Goal: Information Seeking & Learning: Learn about a topic

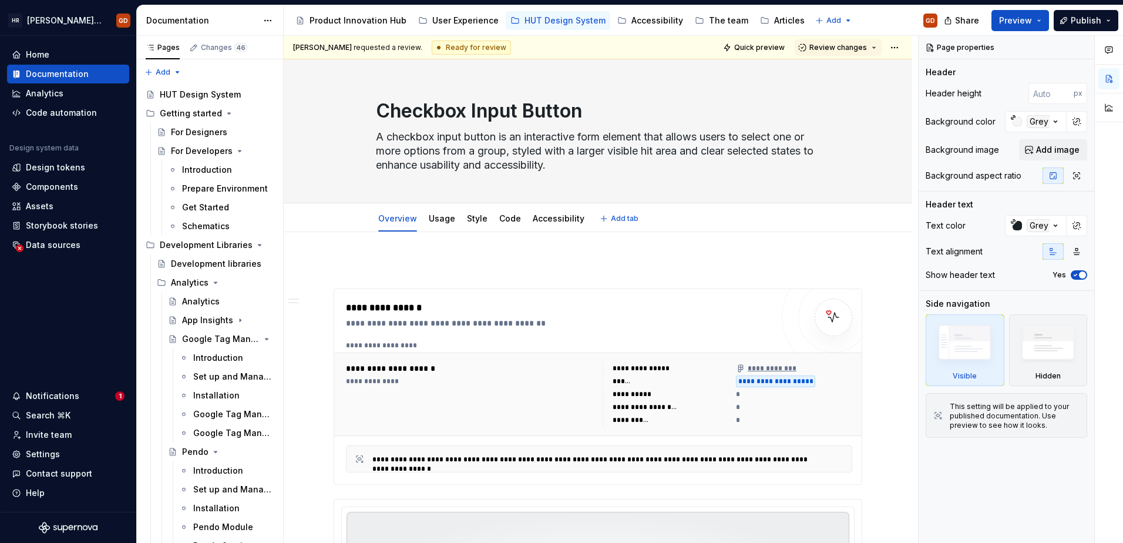
scroll to position [4699, 0]
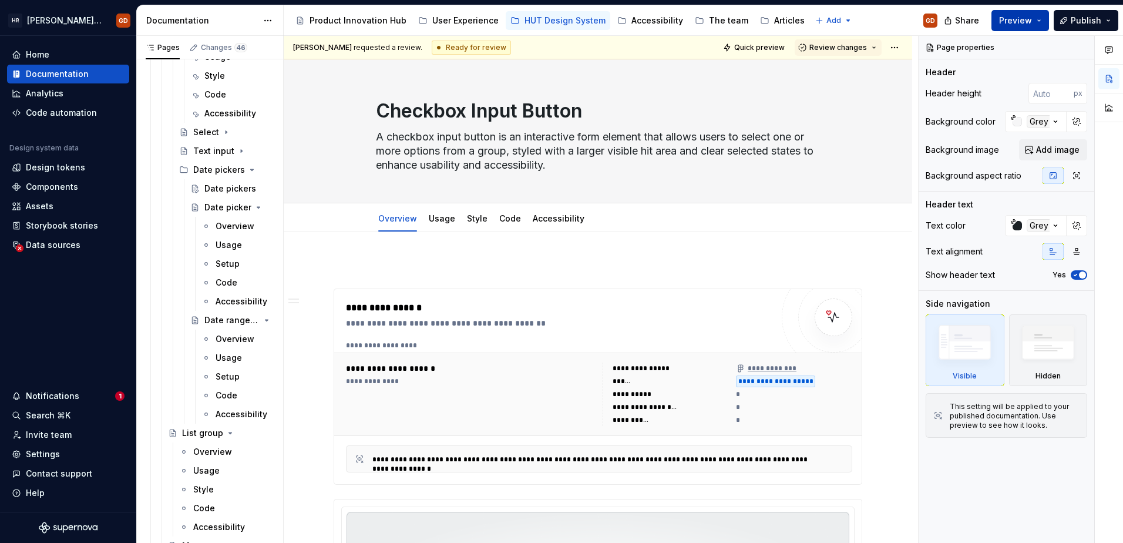
click at [1024, 16] on span "Preview" at bounding box center [1015, 21] width 33 height 12
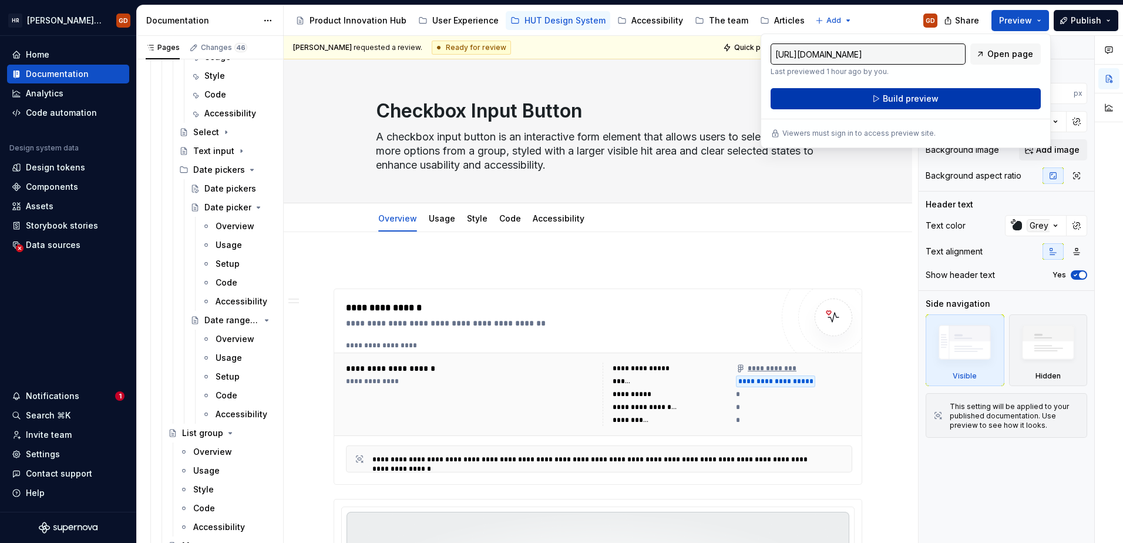
click at [913, 96] on span "Build preview" at bounding box center [911, 99] width 56 height 12
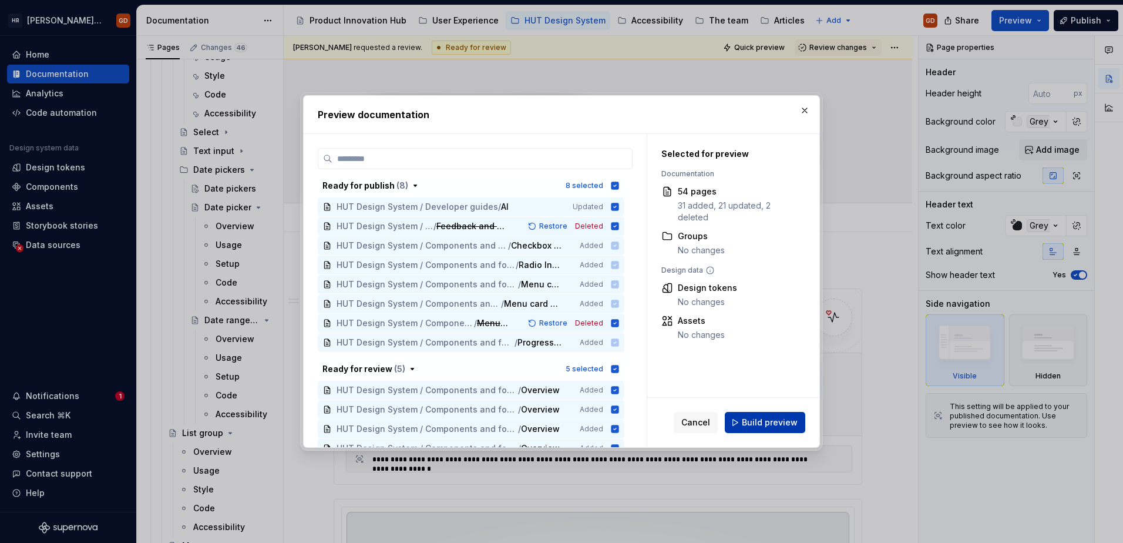
click at [784, 417] on span "Build preview" at bounding box center [770, 422] width 56 height 12
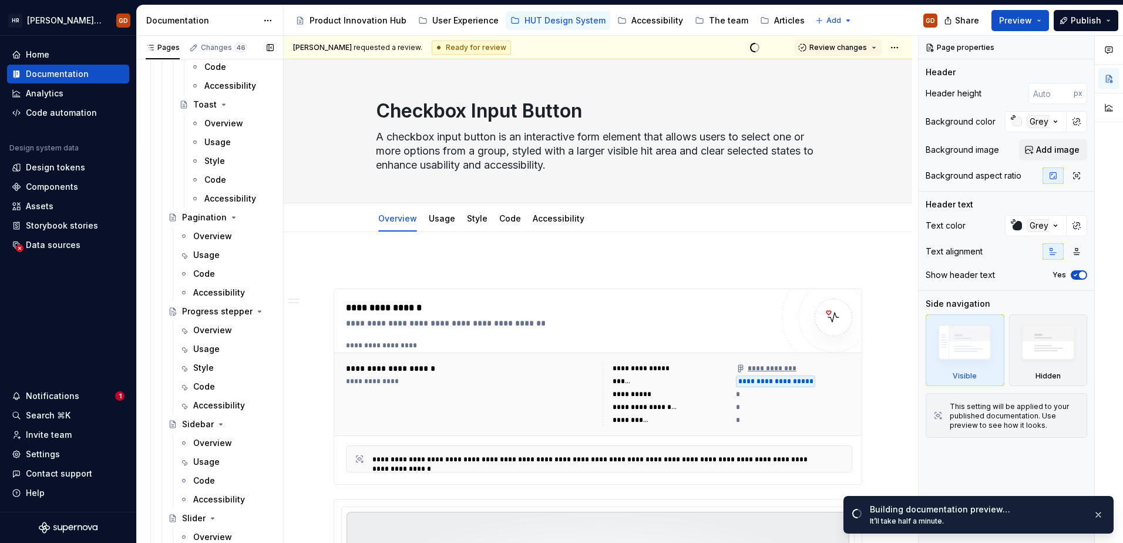
scroll to position [5758, 0]
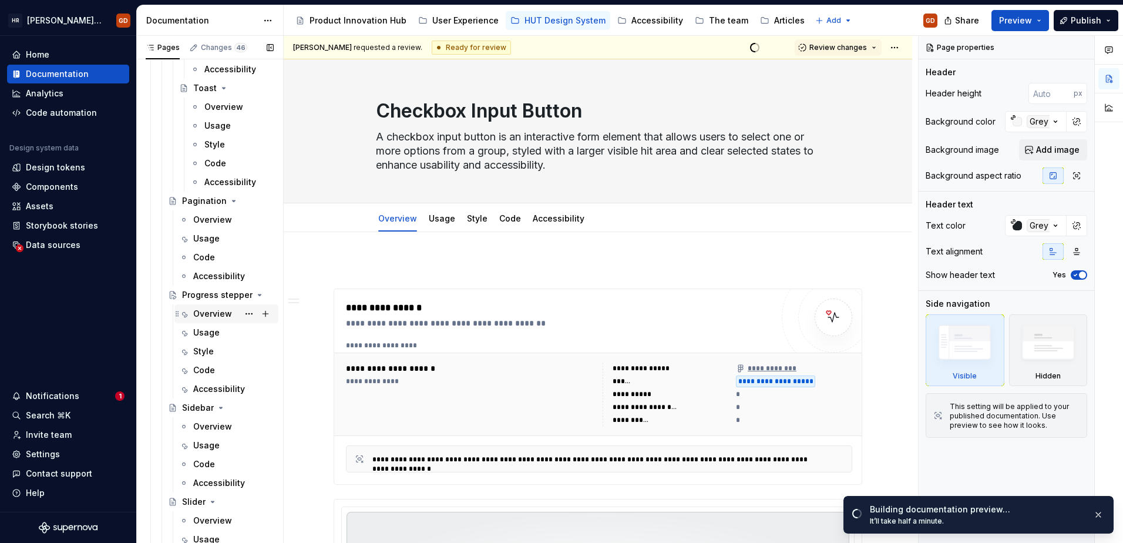
click at [224, 312] on div "Overview" at bounding box center [212, 314] width 39 height 12
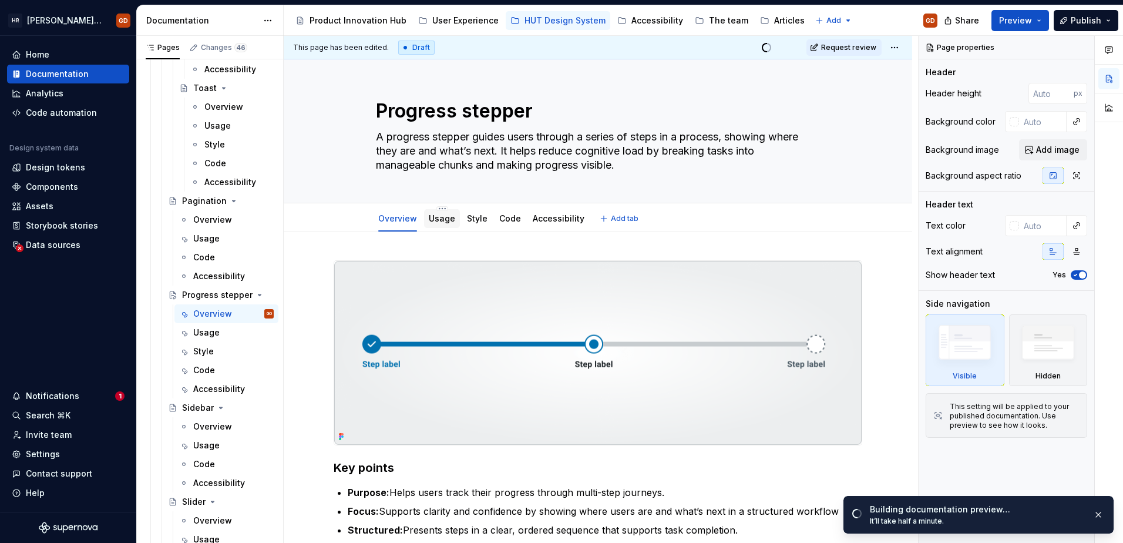
click at [436, 218] on link "Usage" at bounding box center [442, 218] width 26 height 10
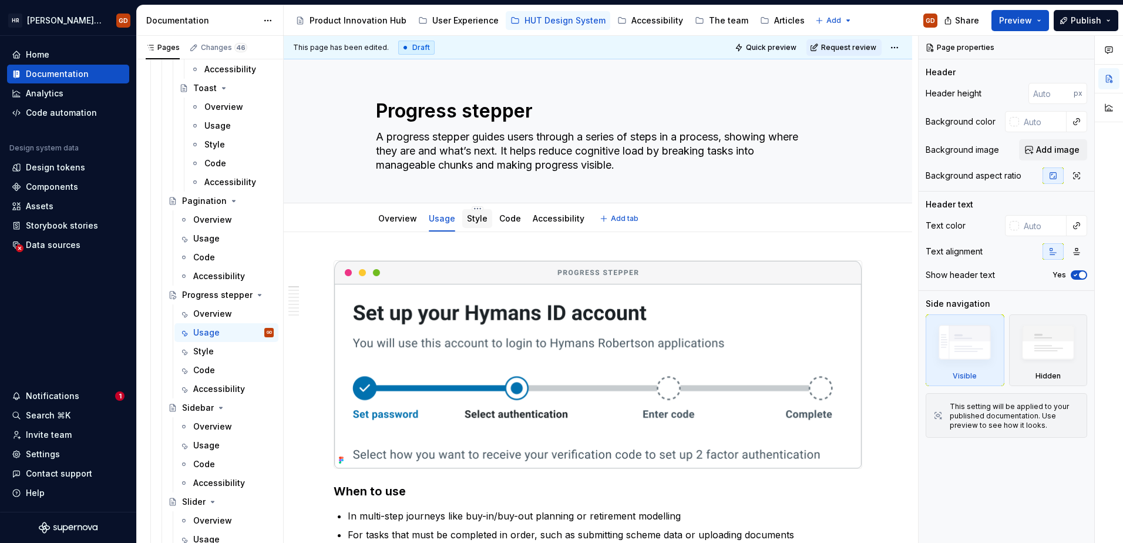
click at [472, 222] on link "Style" at bounding box center [477, 218] width 21 height 10
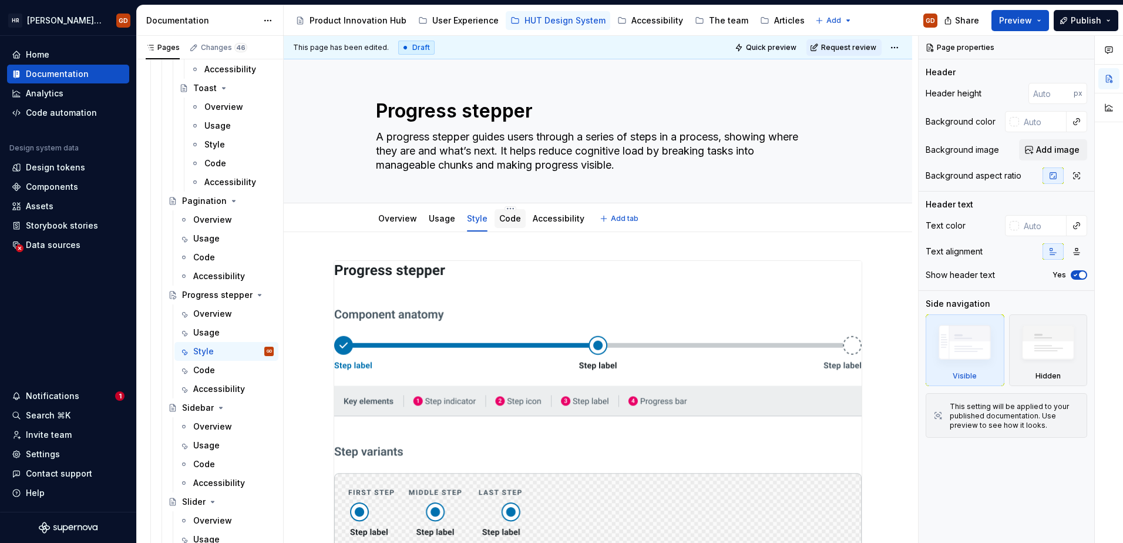
click at [513, 215] on link "Code" at bounding box center [510, 218] width 22 height 10
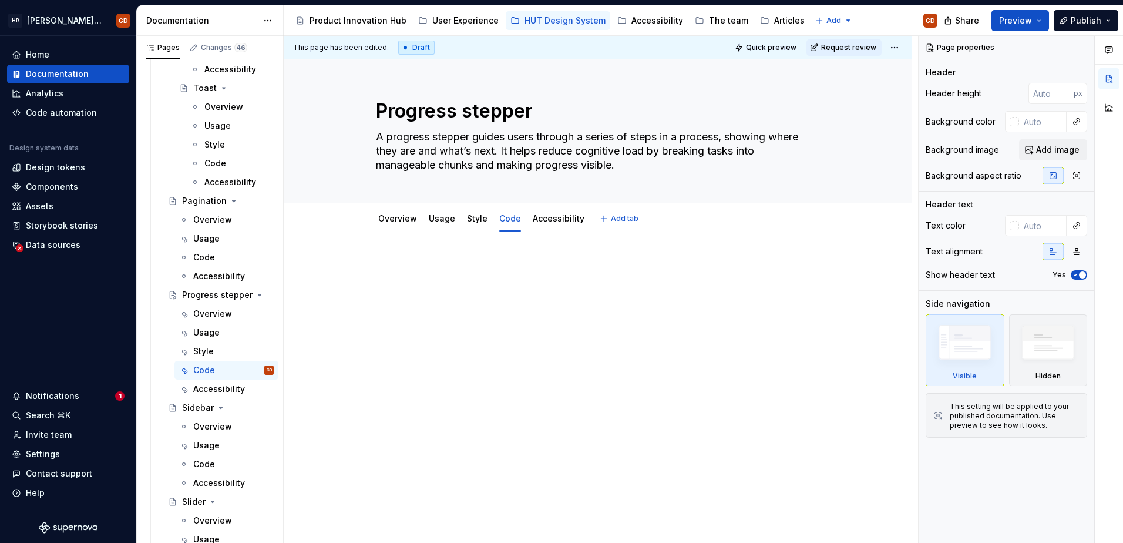
click at [551, 217] on link "Accessibility" at bounding box center [559, 218] width 52 height 10
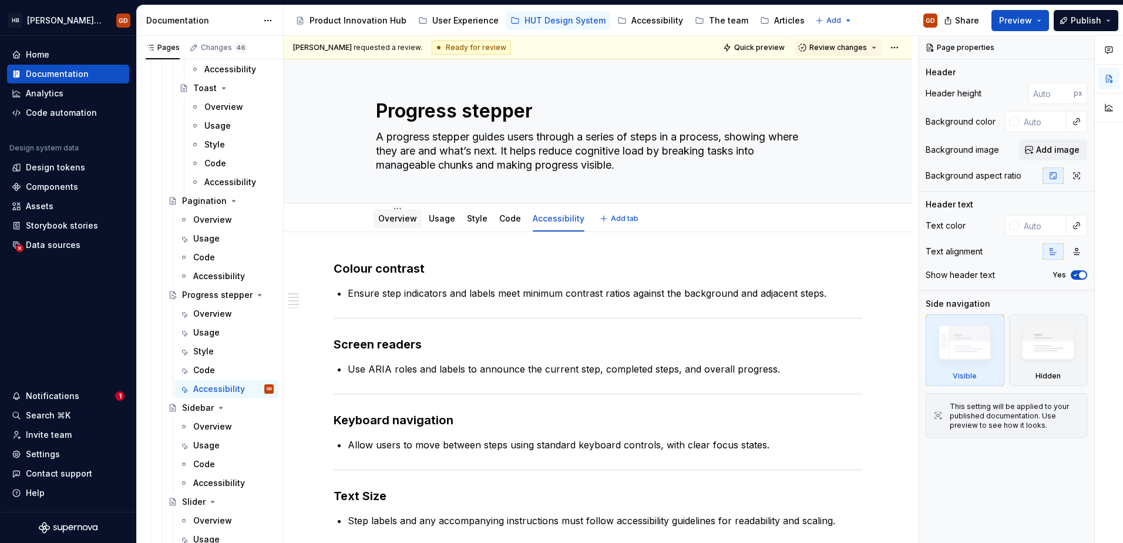
click at [402, 223] on div "Overview" at bounding box center [397, 219] width 39 height 12
click at [404, 217] on link "Overview" at bounding box center [397, 218] width 39 height 10
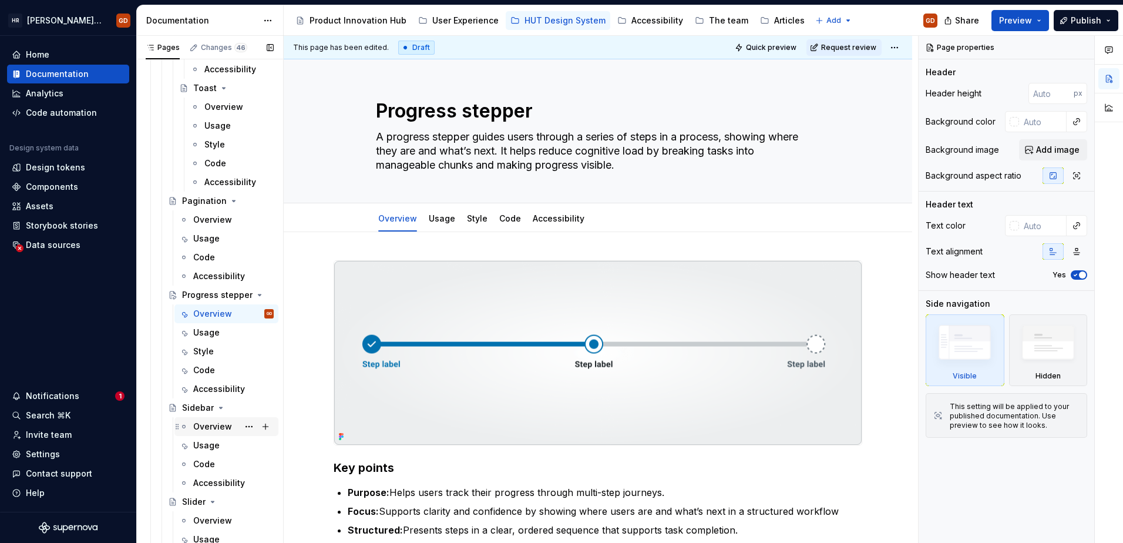
scroll to position [5934, 0]
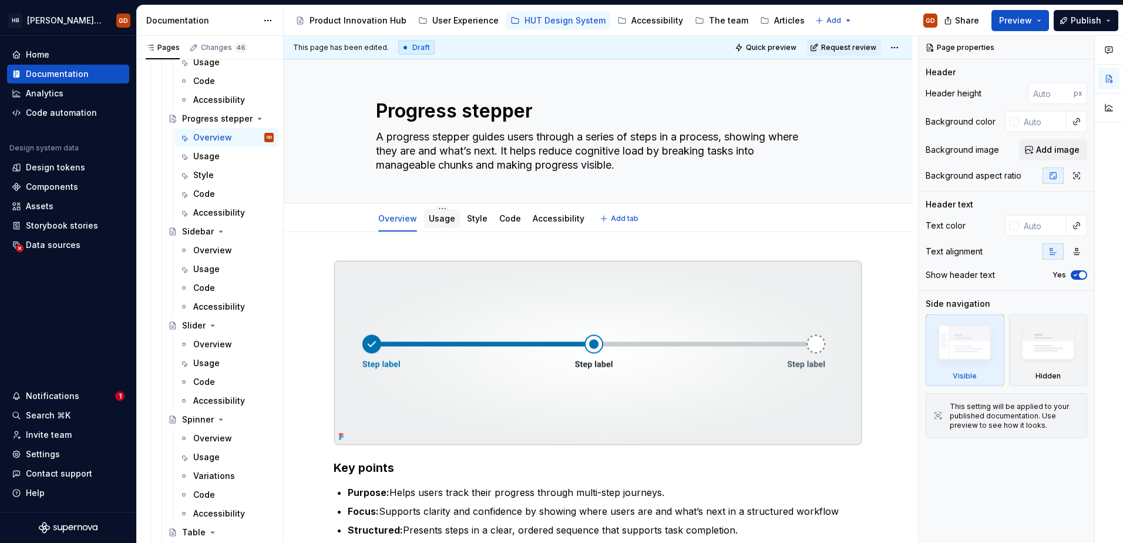
click at [440, 223] on link "Usage" at bounding box center [442, 218] width 26 height 10
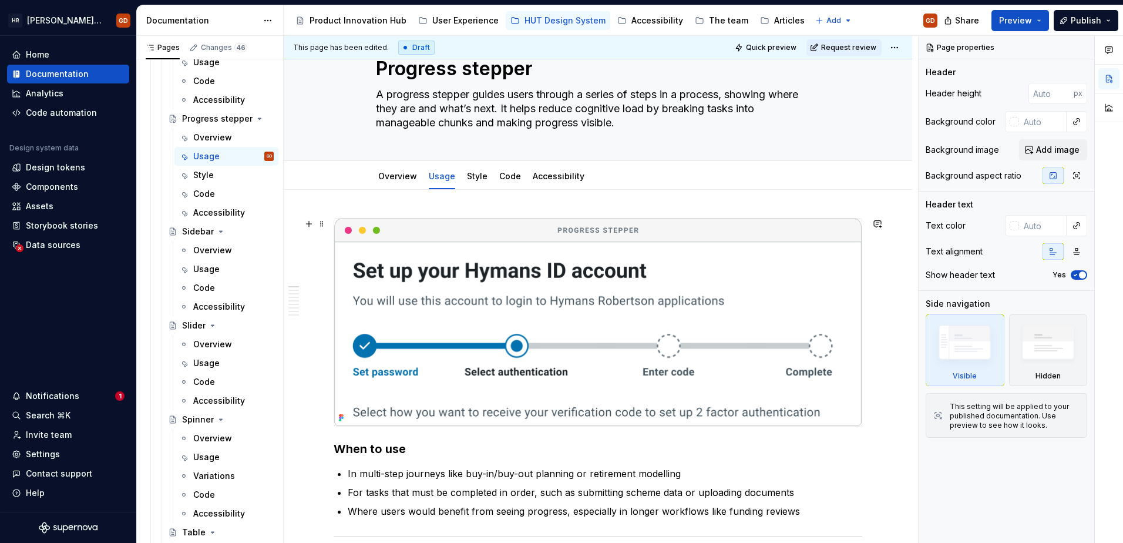
scroll to position [117, 0]
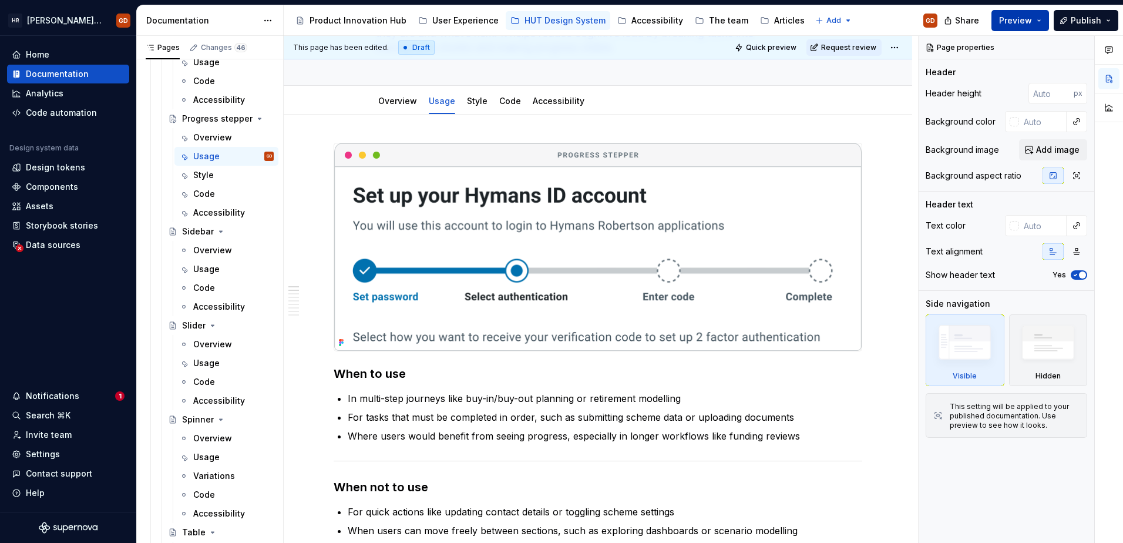
click at [1032, 24] on span "Preview" at bounding box center [1015, 21] width 33 height 12
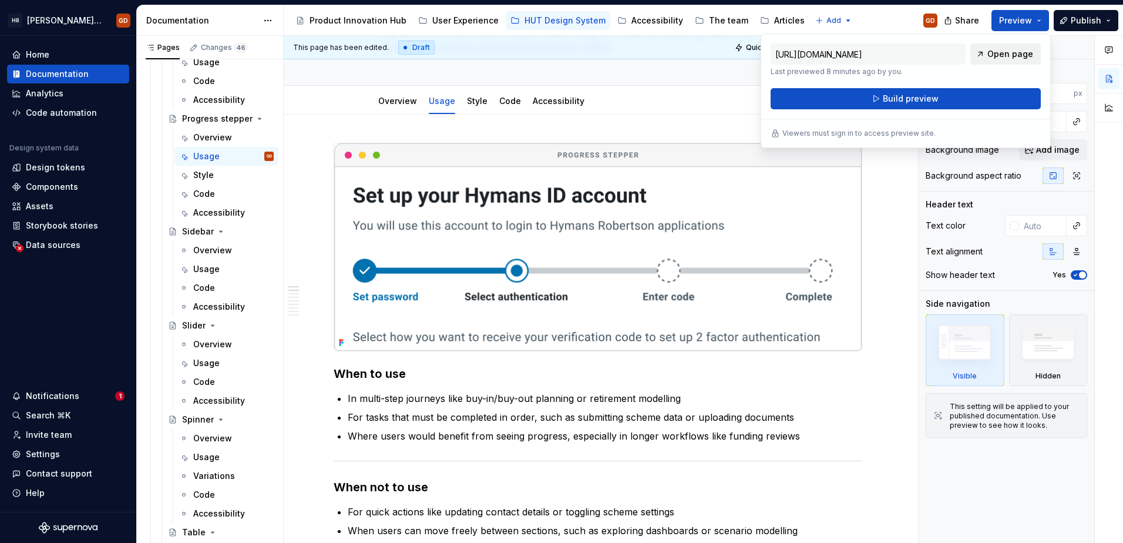
drag, startPoint x: 1033, startPoint y: 24, endPoint x: 994, endPoint y: 55, distance: 49.7
click at [994, 55] on span "Open page" at bounding box center [1010, 54] width 46 height 12
type textarea "*"
